Goal: Task Accomplishment & Management: Complete application form

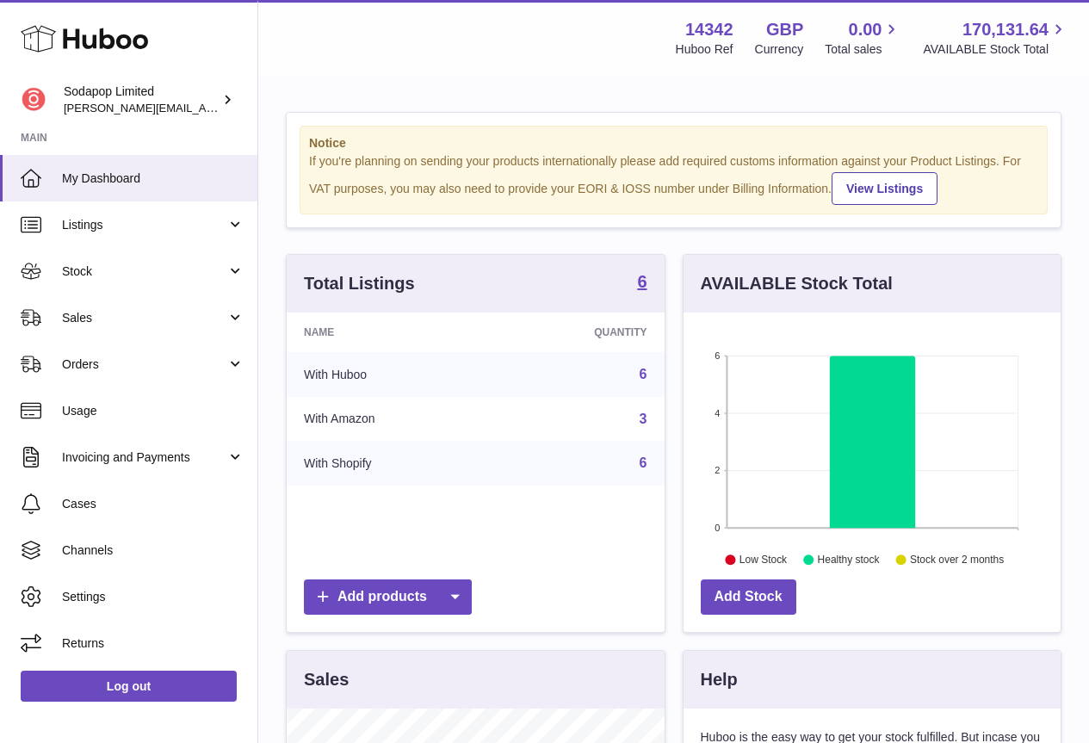
scroll to position [860461, 860352]
click at [132, 368] on span "Orders" at bounding box center [144, 364] width 164 height 16
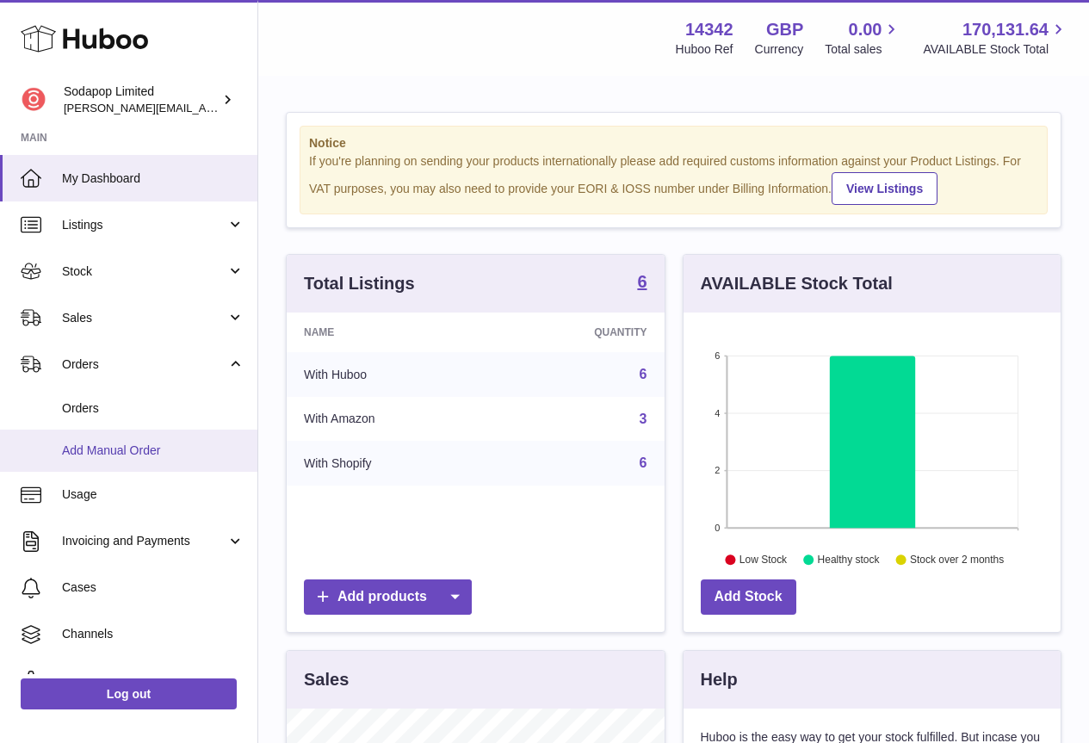
click at [122, 454] on span "Add Manual Order" at bounding box center [153, 450] width 182 height 16
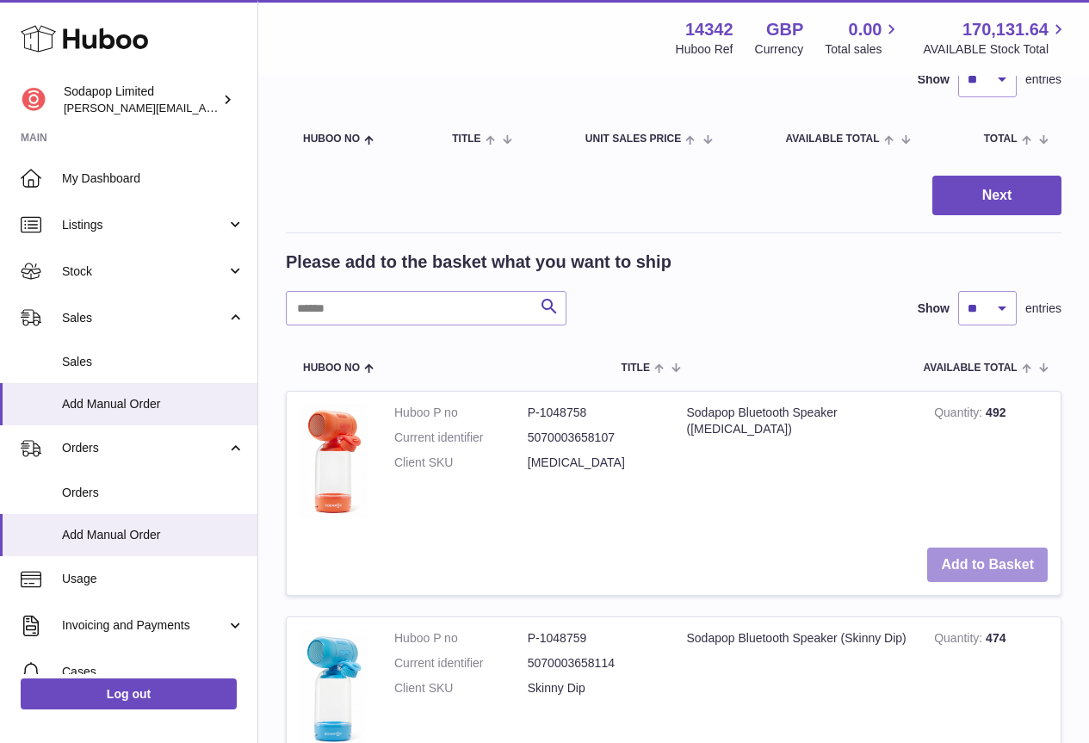
scroll to position [172, 0]
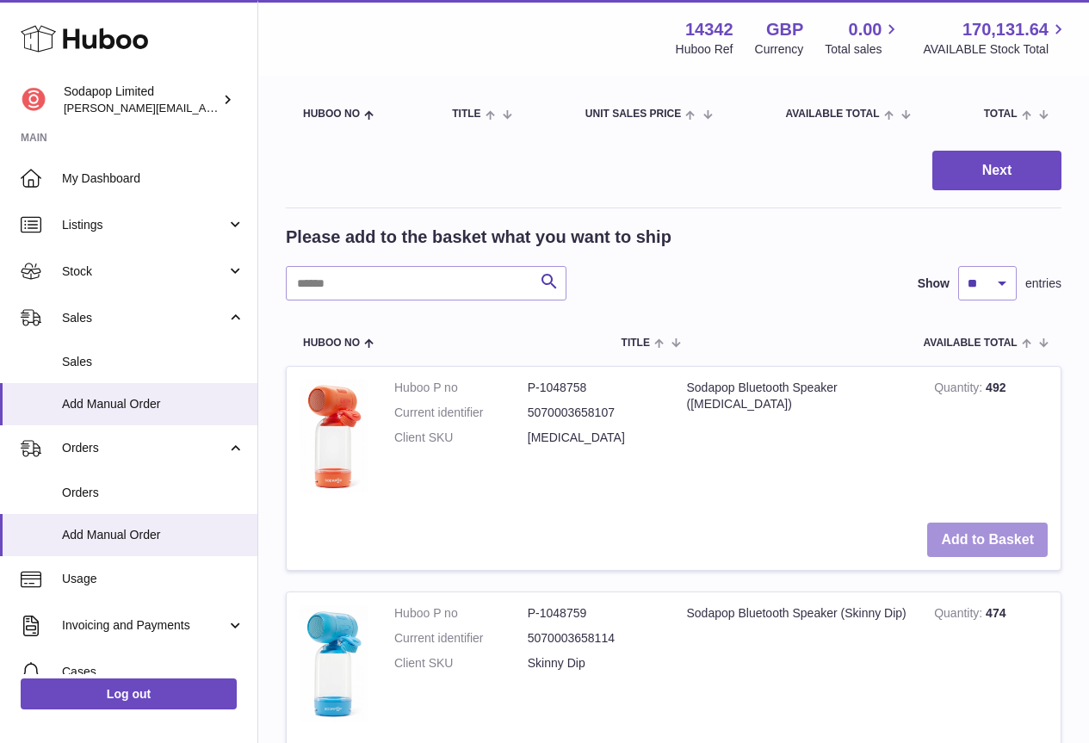
click at [978, 532] on button "Add to Basket" at bounding box center [987, 539] width 121 height 35
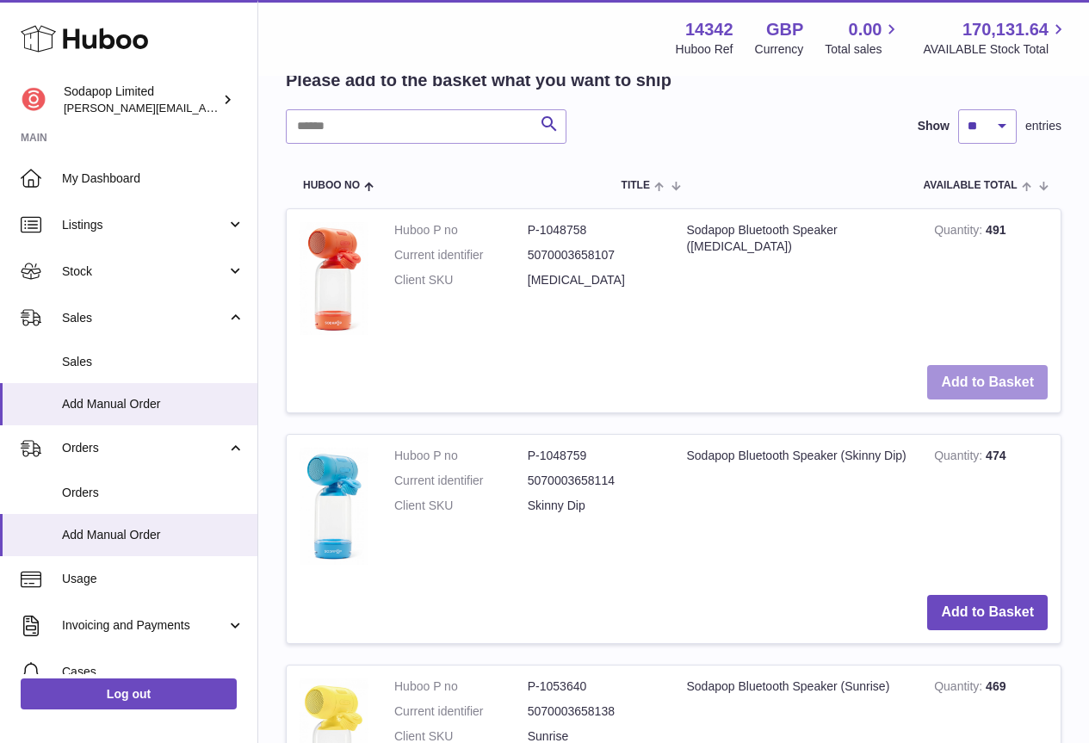
scroll to position [344, 0]
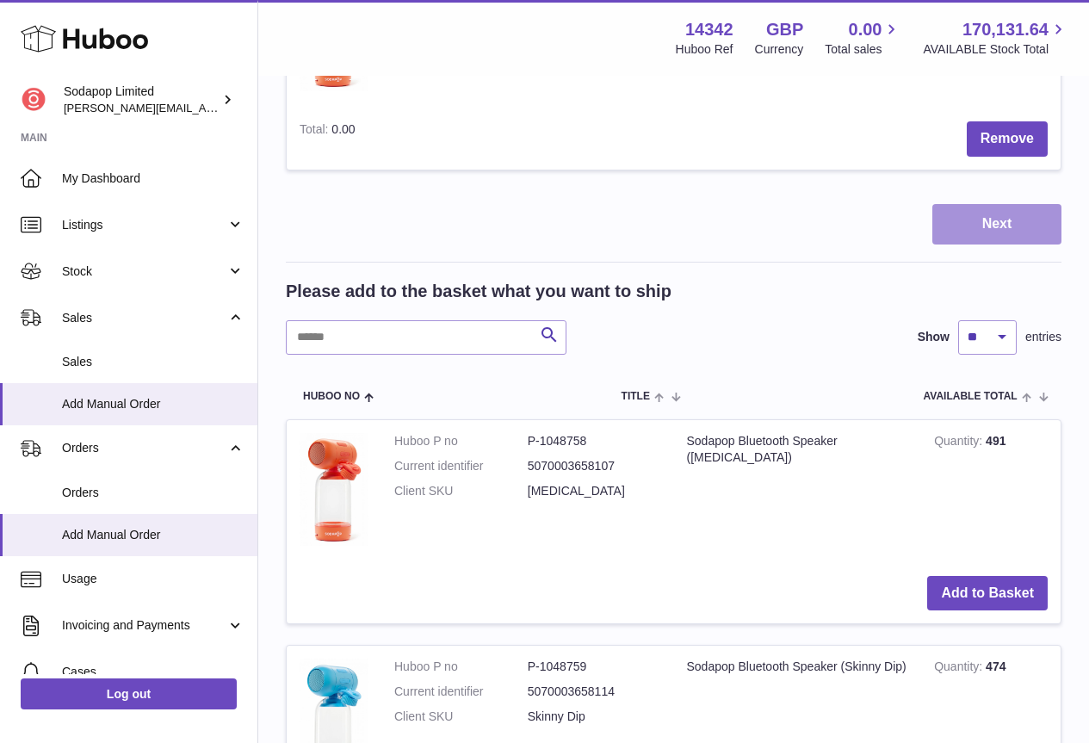
click at [996, 216] on button "Next" at bounding box center [996, 224] width 129 height 40
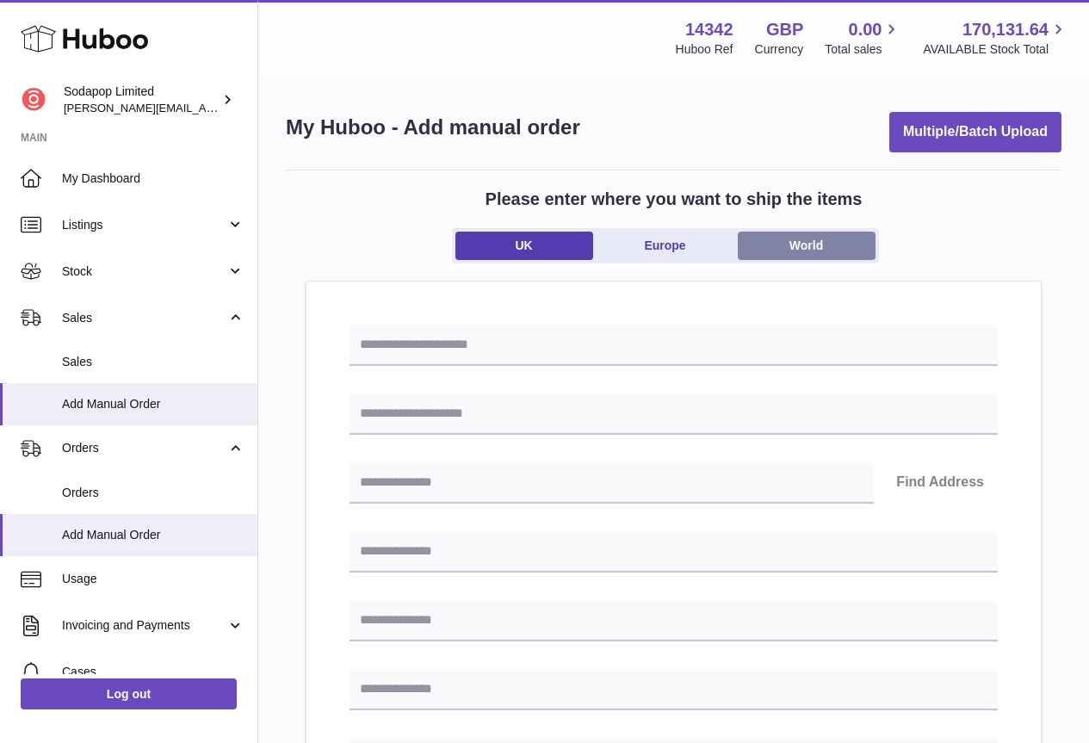
click at [821, 245] on link "World" at bounding box center [807, 246] width 138 height 28
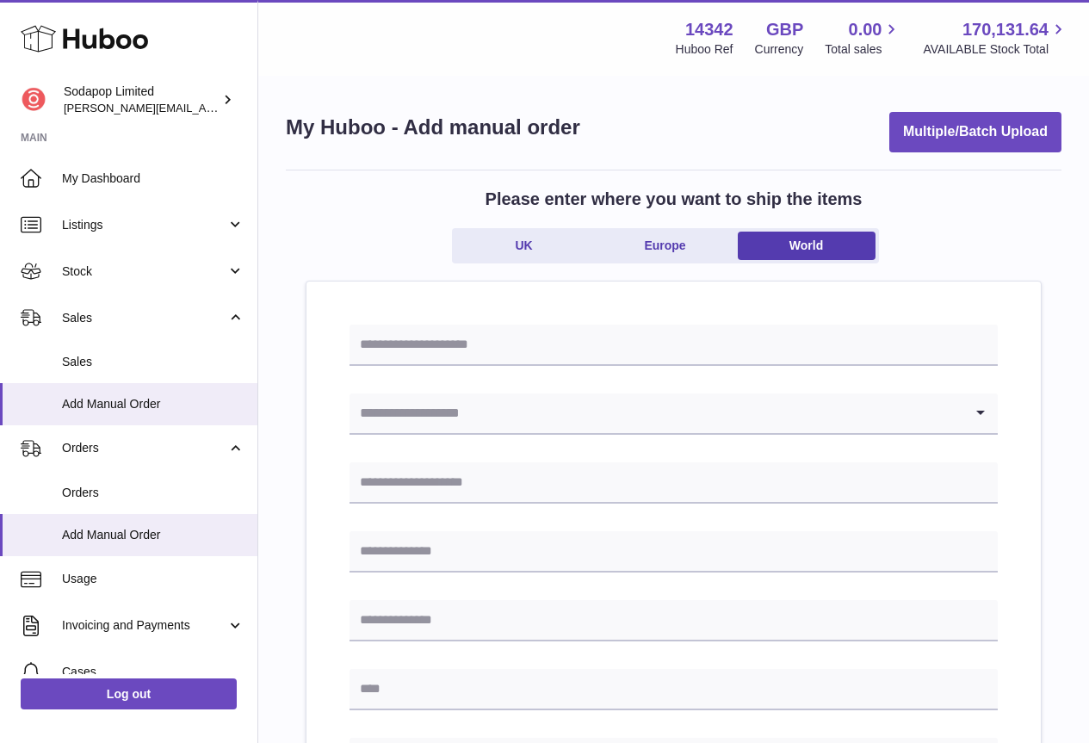
click at [777, 430] on input "Search for option" at bounding box center [656, 413] width 614 height 40
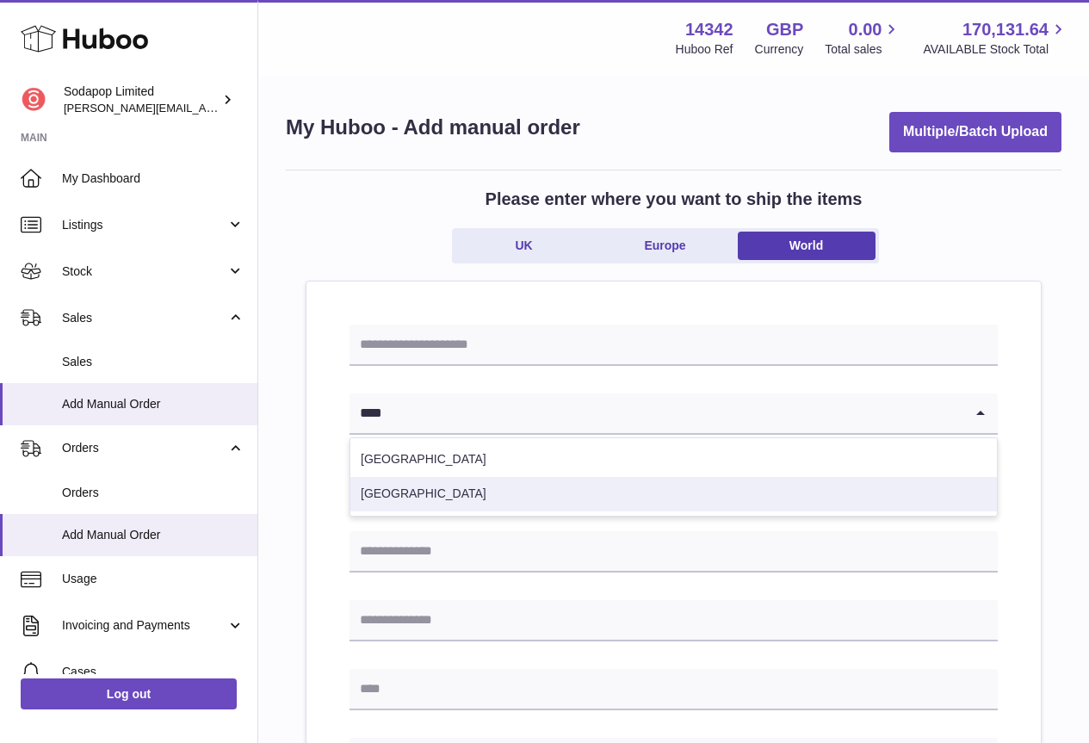
click at [664, 502] on li "India" at bounding box center [673, 494] width 646 height 34
type input "****"
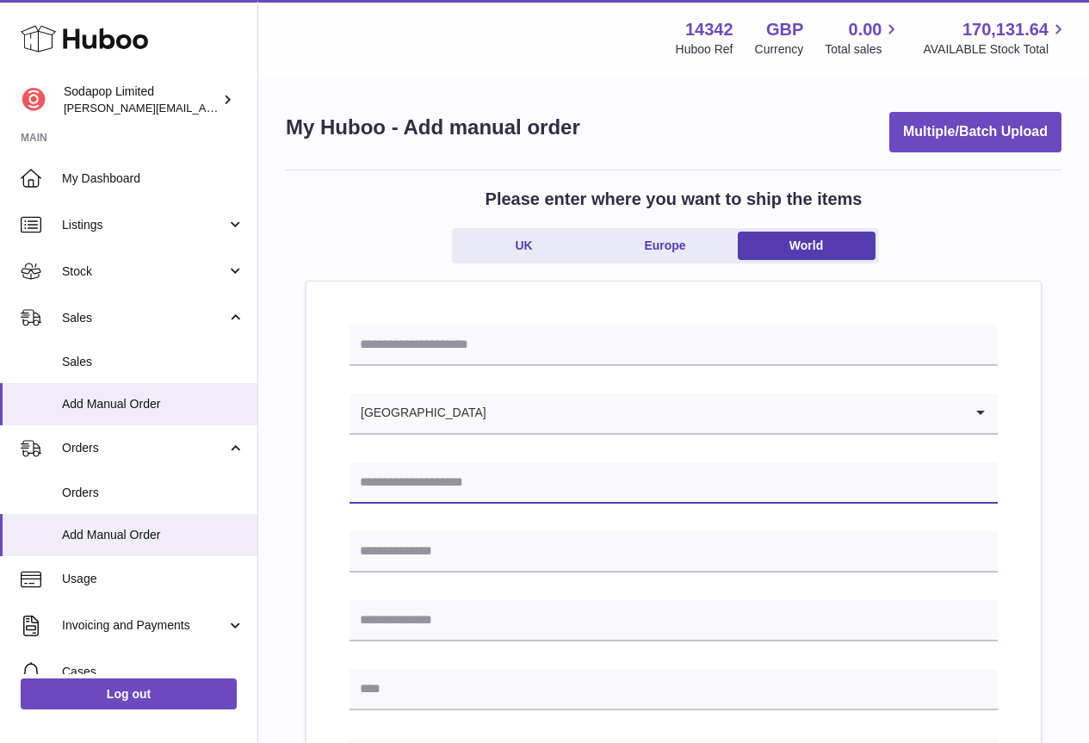
click at [667, 481] on input "text" at bounding box center [673, 482] width 648 height 41
type input "**********"
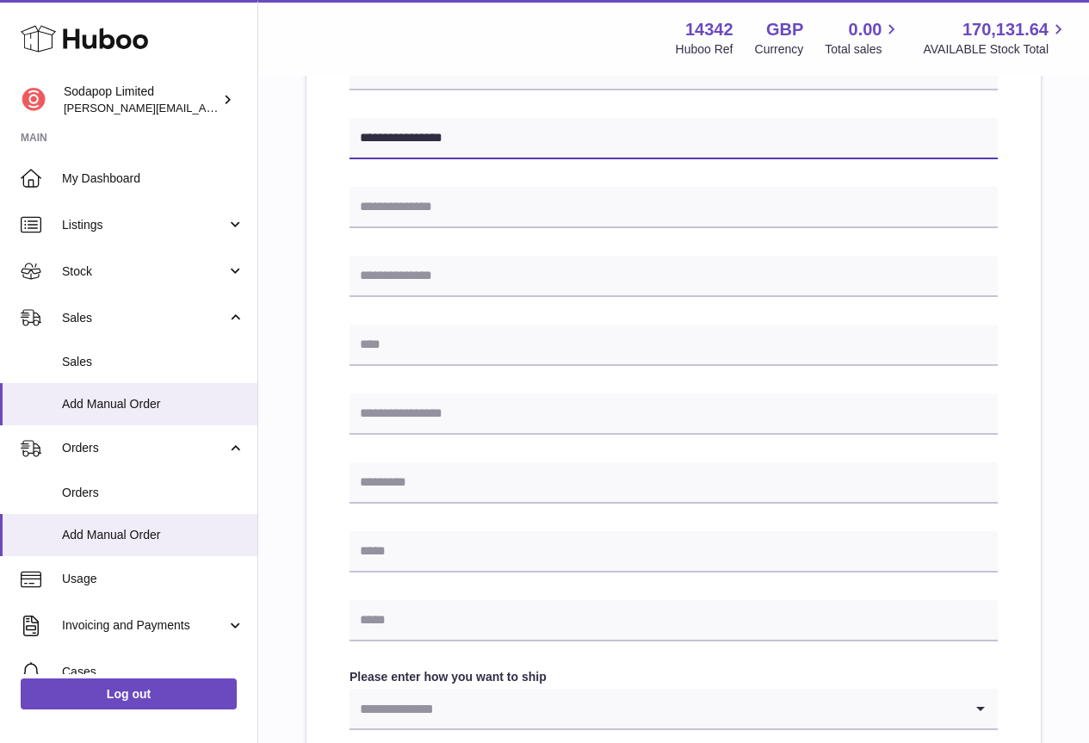
scroll to position [603, 0]
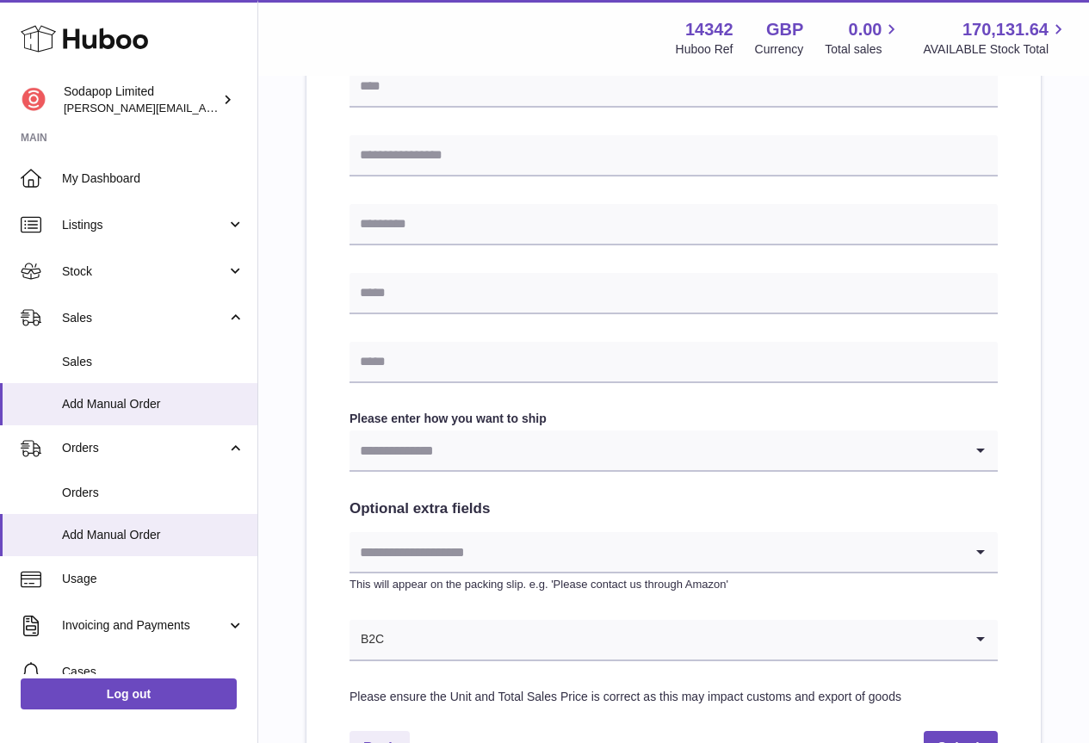
click at [636, 449] on input "Search for option" at bounding box center [656, 450] width 614 height 40
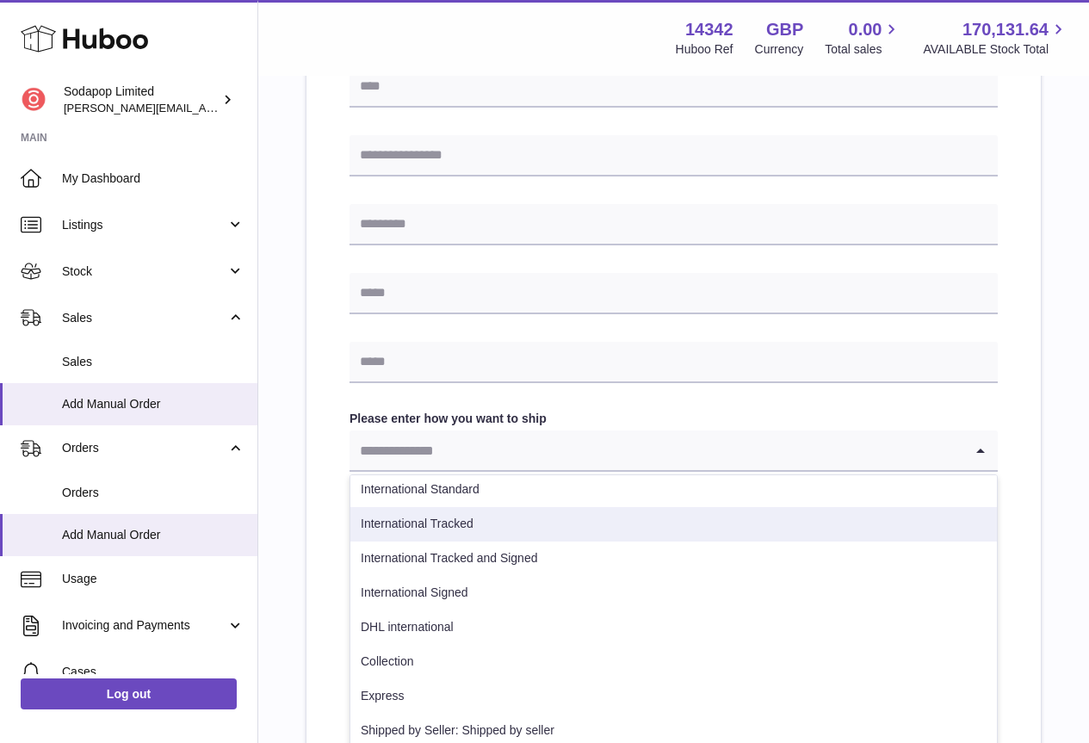
scroll to position [19, 0]
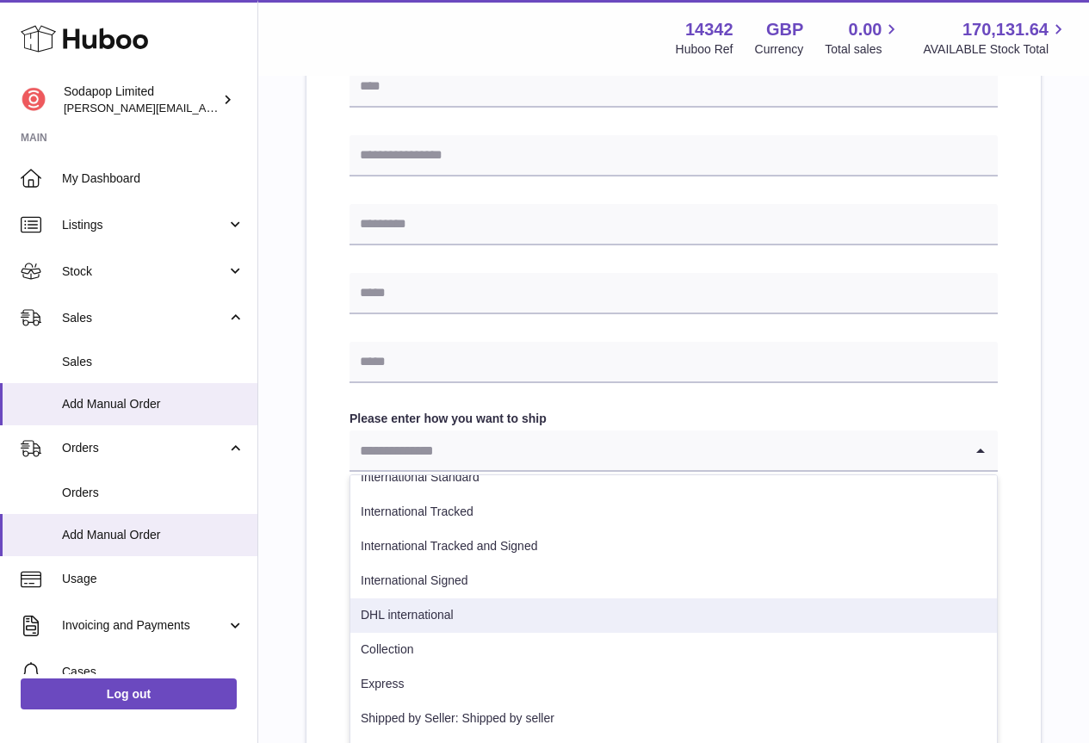
click at [615, 609] on li "DHL international" at bounding box center [673, 615] width 646 height 34
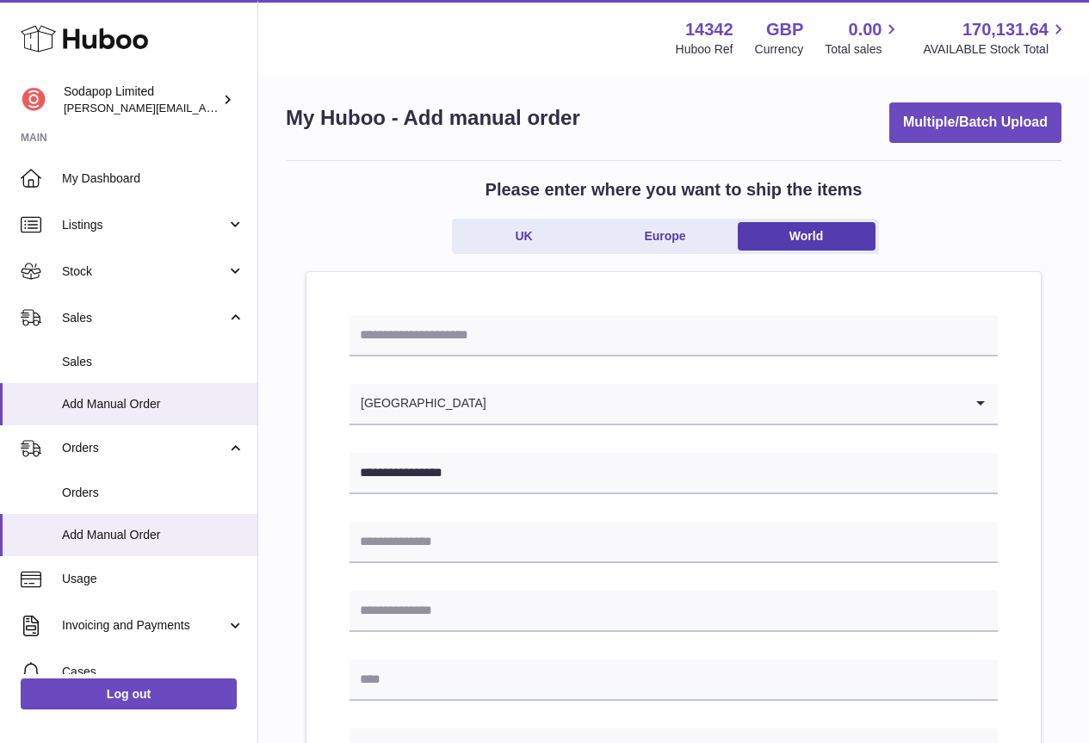
scroll to position [0, 0]
